Goal: Task Accomplishment & Management: Use online tool/utility

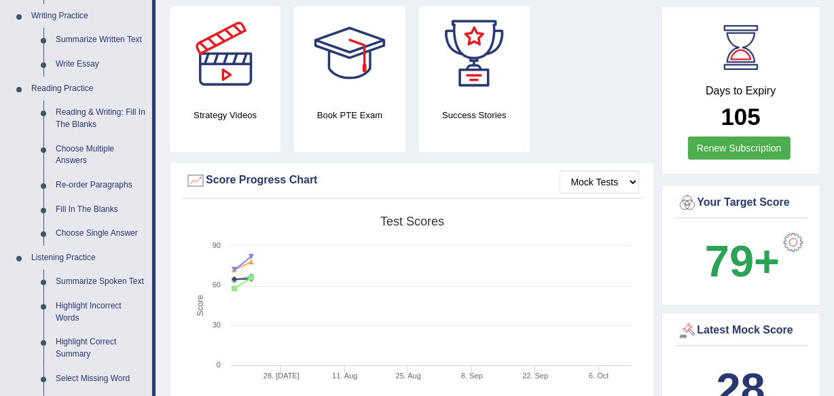
scroll to position [692, 0]
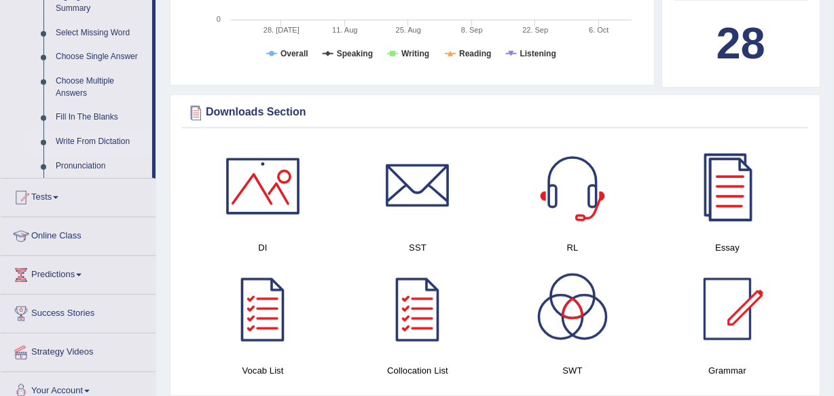
click at [101, 137] on link "Write From Dictation" at bounding box center [101, 142] width 103 height 24
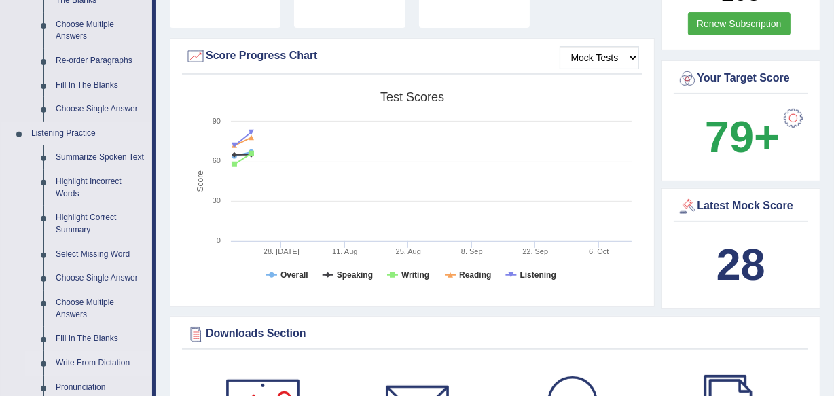
scroll to position [914, 0]
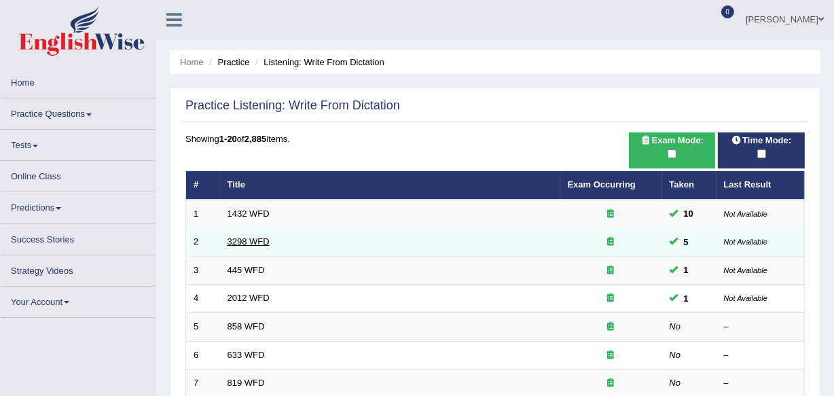
click at [241, 242] on link "3298 WFD" at bounding box center [249, 241] width 42 height 10
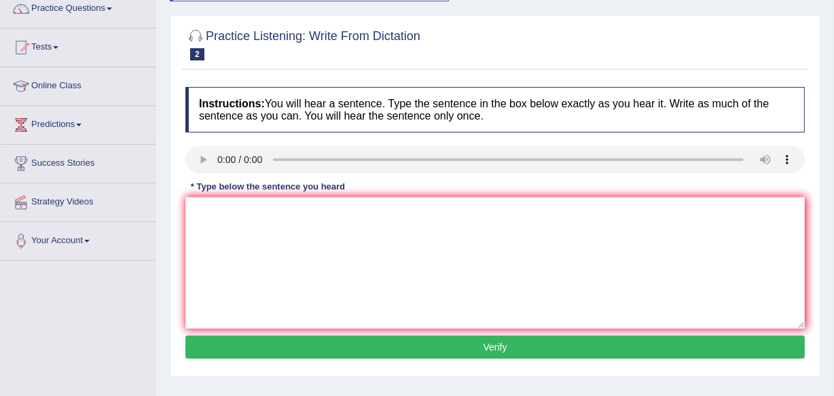
scroll to position [119, 0]
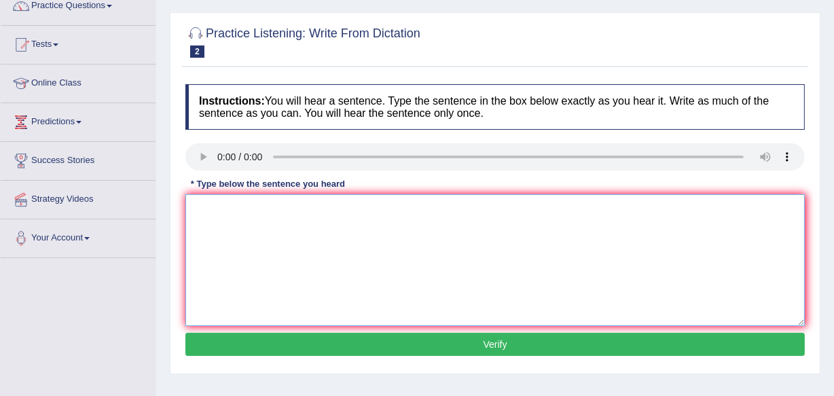
click at [211, 221] on textarea at bounding box center [495, 260] width 620 height 132
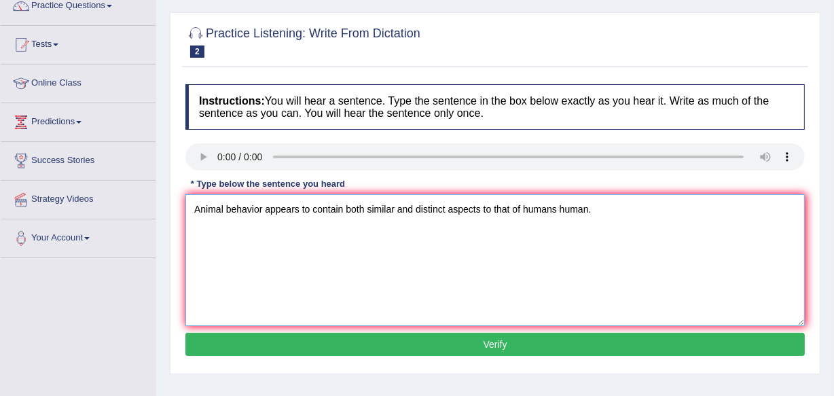
type textarea "Animal behavior appears to contain both similar and distinct aspects to that of…"
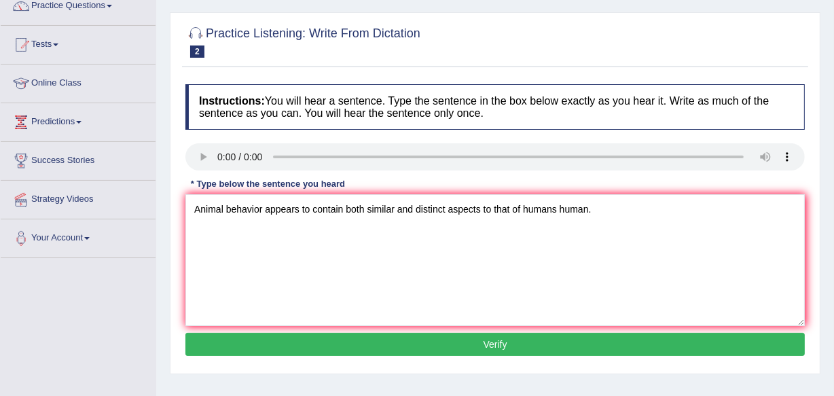
click at [611, 338] on button "Verify" at bounding box center [495, 344] width 620 height 23
